Goal: Task Accomplishment & Management: Complete application form

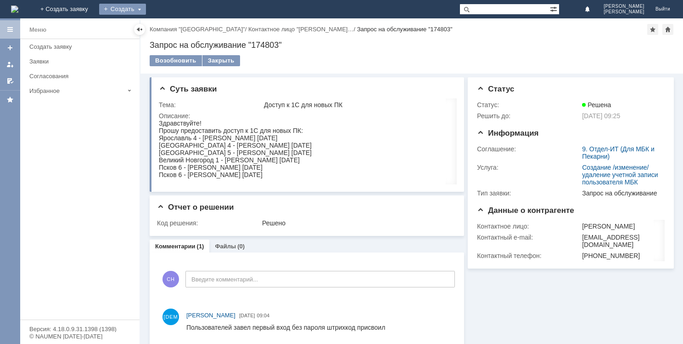
click at [146, 9] on div "Создать" at bounding box center [122, 9] width 47 height 11
click at [171, 29] on link "Заявка" at bounding box center [136, 27] width 70 height 11
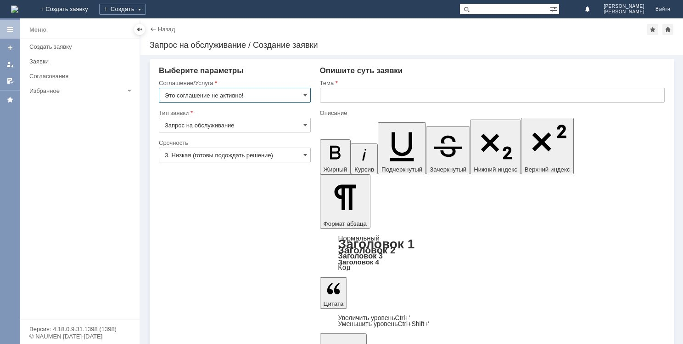
click at [303, 94] on input "Это соглашение не активно!" at bounding box center [235, 95] width 152 height 15
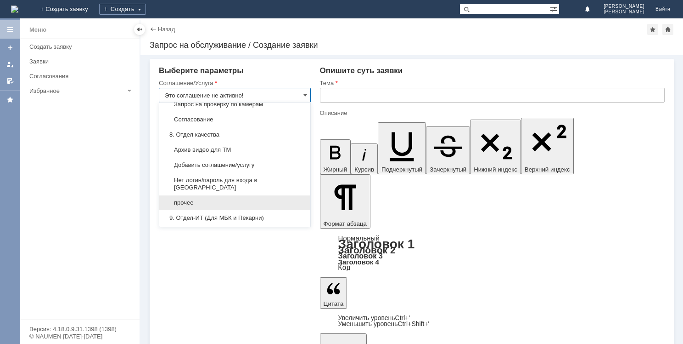
scroll to position [840, 0]
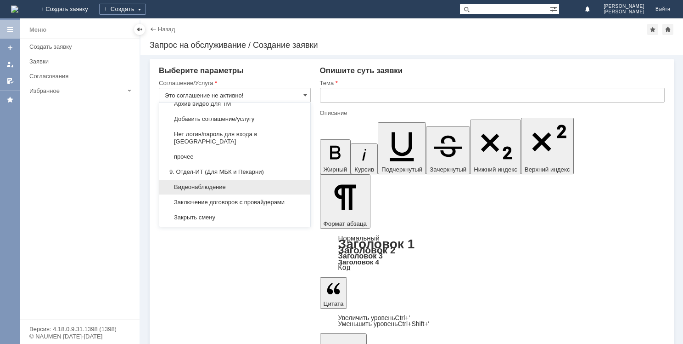
click at [226, 183] on span "Видеонаблюдение" at bounding box center [235, 186] width 140 height 7
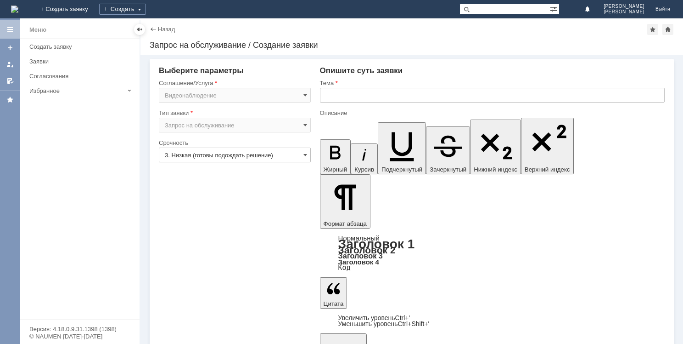
type input "Видеонаблюдение"
click at [346, 98] on input "text" at bounding box center [492, 95] width 345 height 15
type input "y"
type input "н"
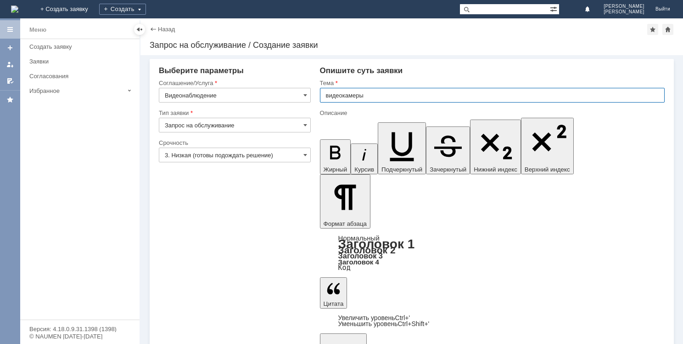
type input "видеокамеры"
